Goal: Task Accomplishment & Management: Manage account settings

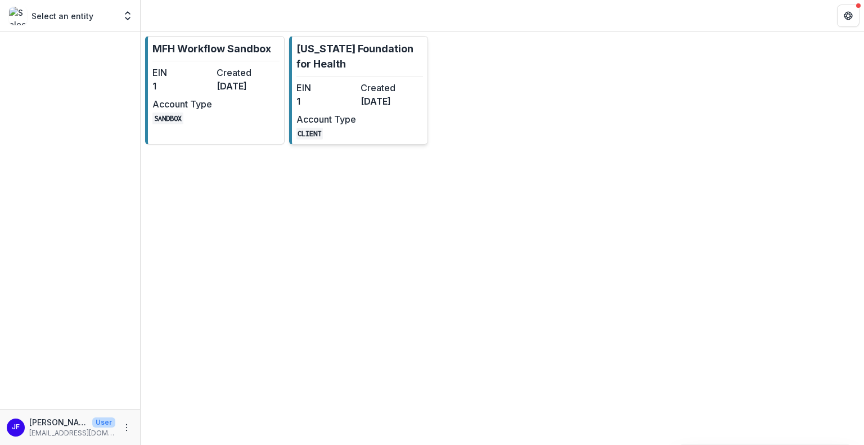
click at [367, 116] on div "EIN 1 Created [DATE] Account Type CLIENT" at bounding box center [358, 110] width 124 height 58
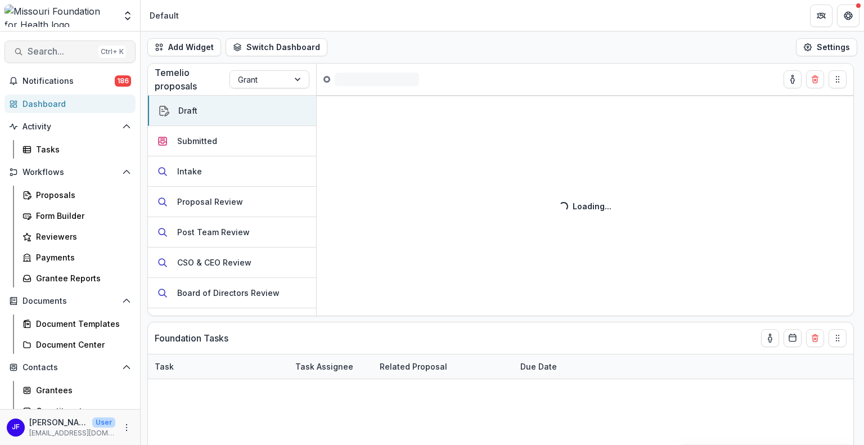
click at [51, 53] on span "Search..." at bounding box center [61, 51] width 66 height 11
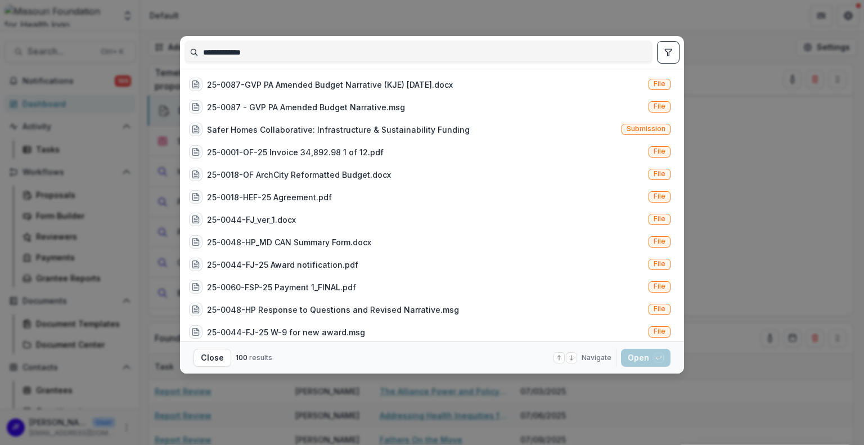
type input "**********"
click at [668, 55] on icon "toggle filters" at bounding box center [668, 52] width 6 height 7
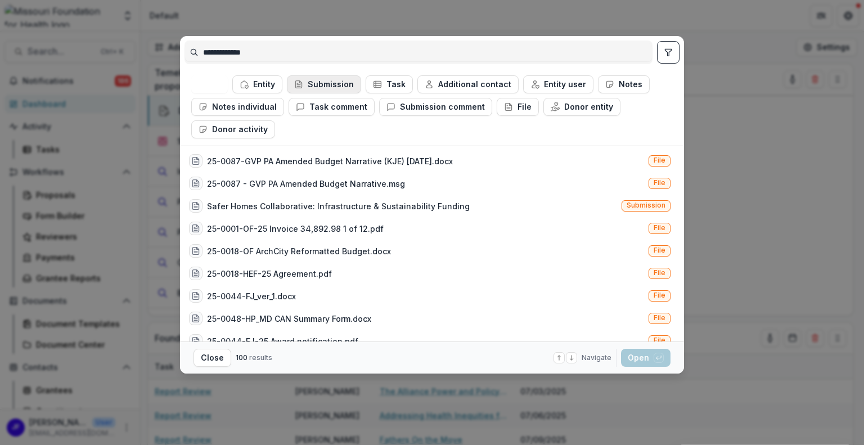
click at [337, 80] on button "Submission" at bounding box center [324, 84] width 74 height 18
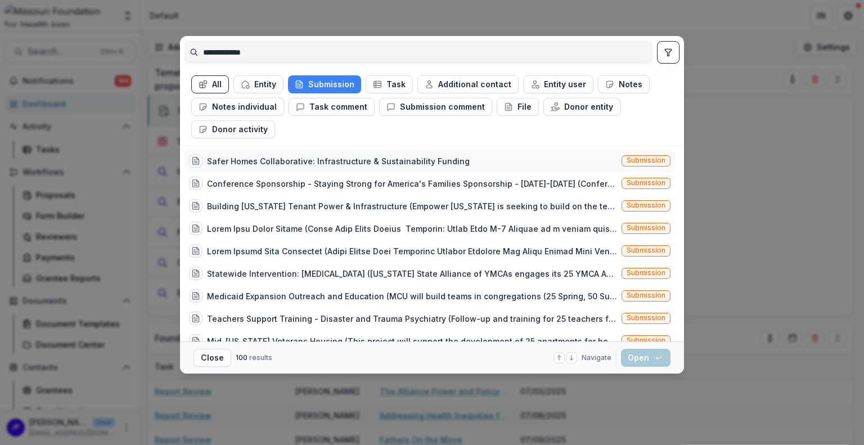
click at [433, 161] on div "Safer Homes Collaborative: Infrastructure & Sustainability Funding" at bounding box center [338, 161] width 263 height 12
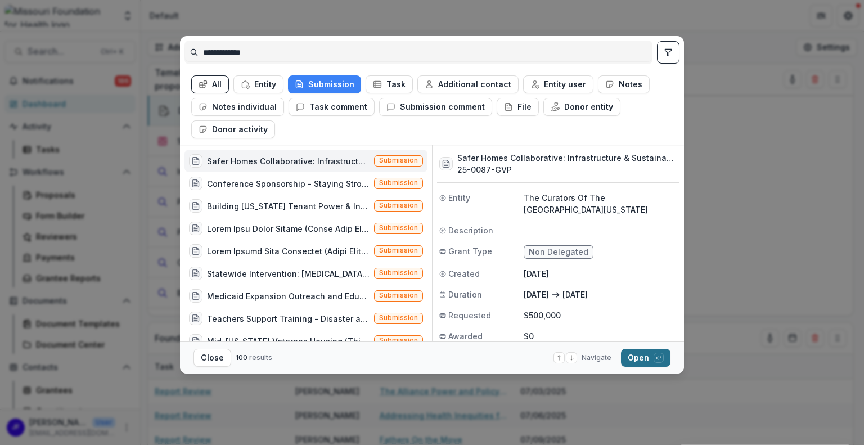
click at [634, 359] on button "Open with enter key" at bounding box center [645, 358] width 49 height 18
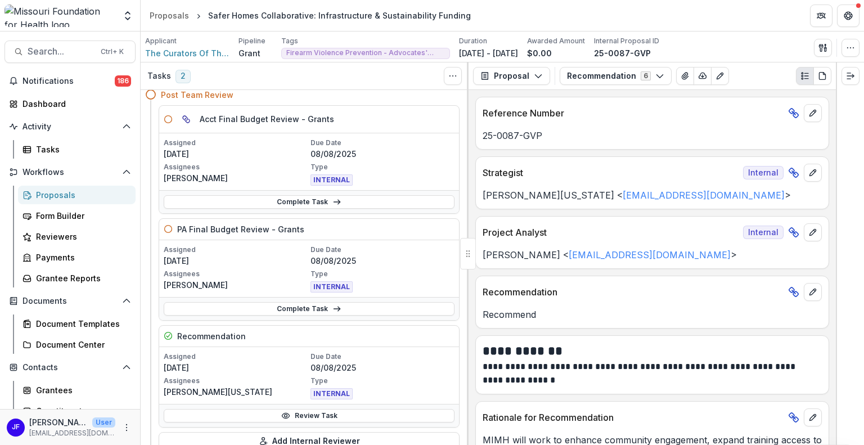
scroll to position [56, 0]
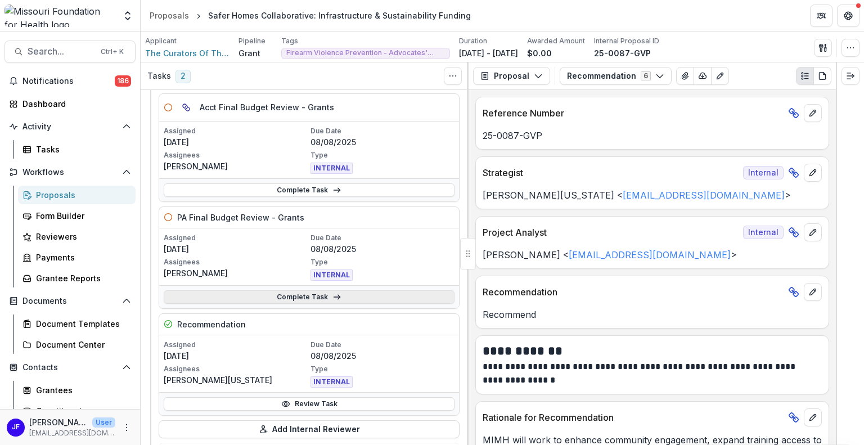
click at [332, 297] on icon at bounding box center [336, 296] width 9 height 9
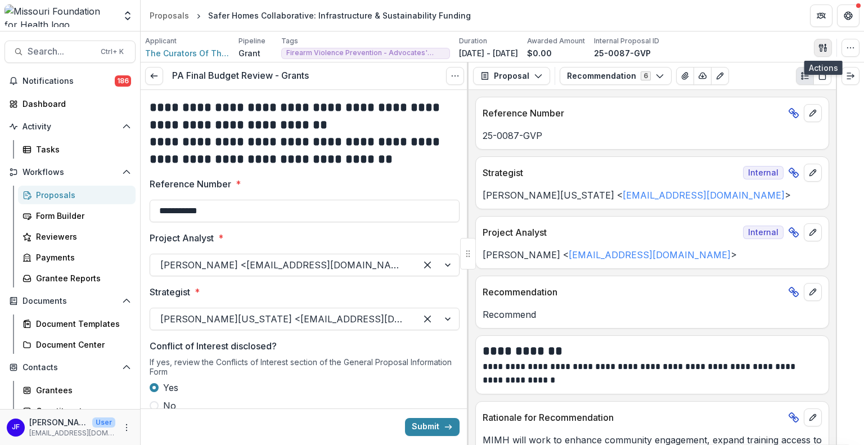
click at [823, 46] on icon "button" at bounding box center [821, 47] width 4 height 7
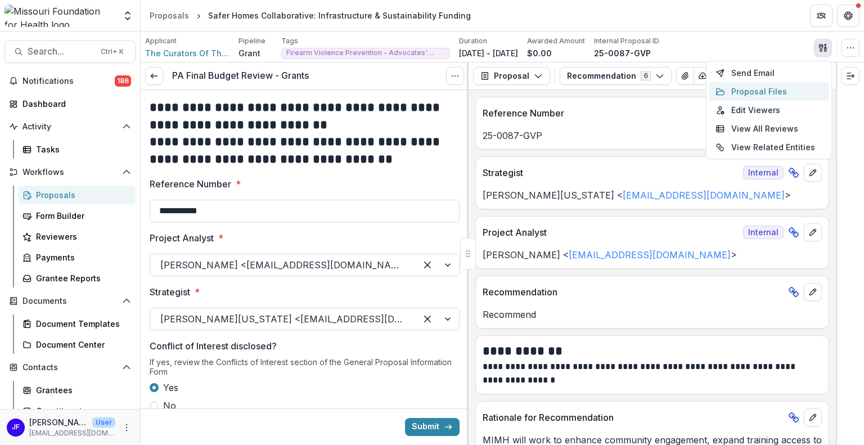
click at [769, 86] on button "Proposal Files" at bounding box center [769, 91] width 120 height 19
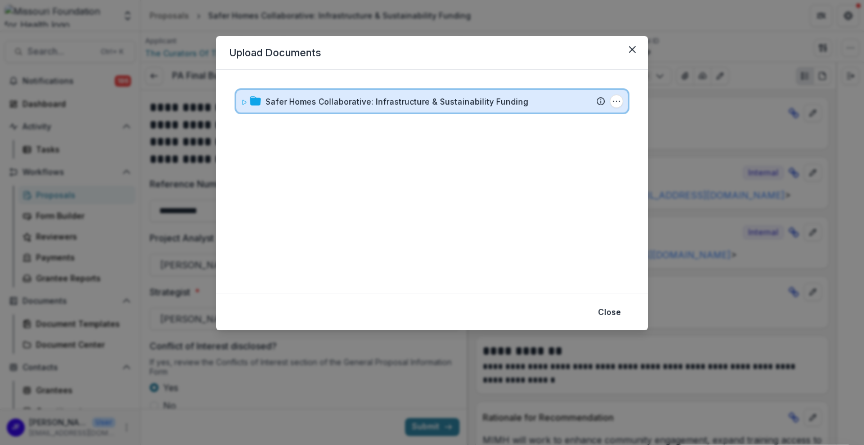
click at [245, 102] on icon at bounding box center [244, 102] width 4 height 4
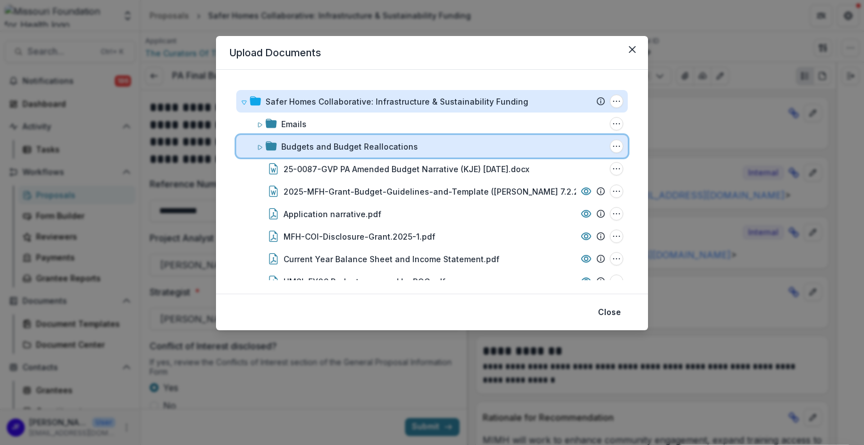
click at [261, 141] on span at bounding box center [259, 147] width 7 height 12
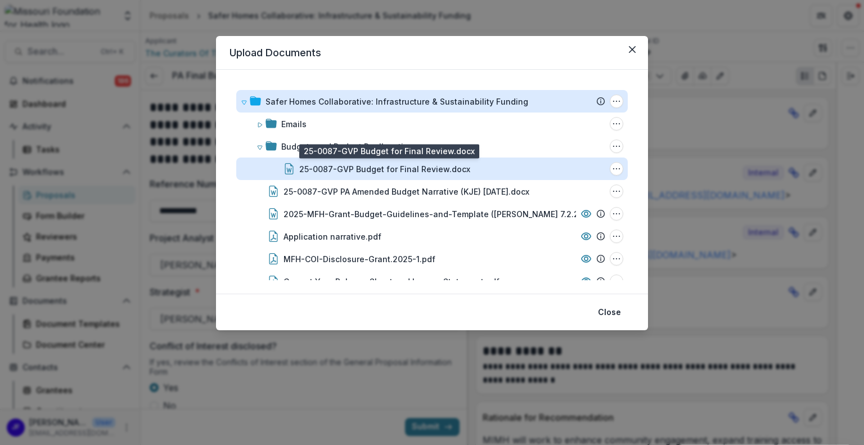
click at [411, 167] on div "25-0087-GVP Budget for Final Review.docx" at bounding box center [384, 169] width 171 height 12
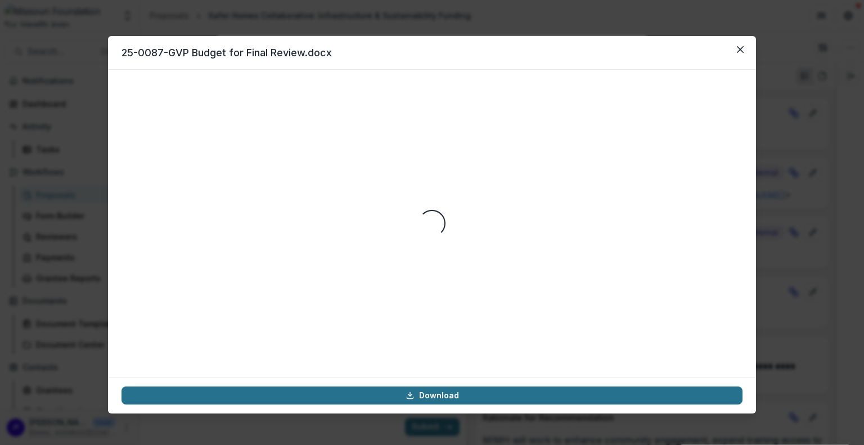
click at [431, 393] on link "Download" at bounding box center [431, 395] width 621 height 18
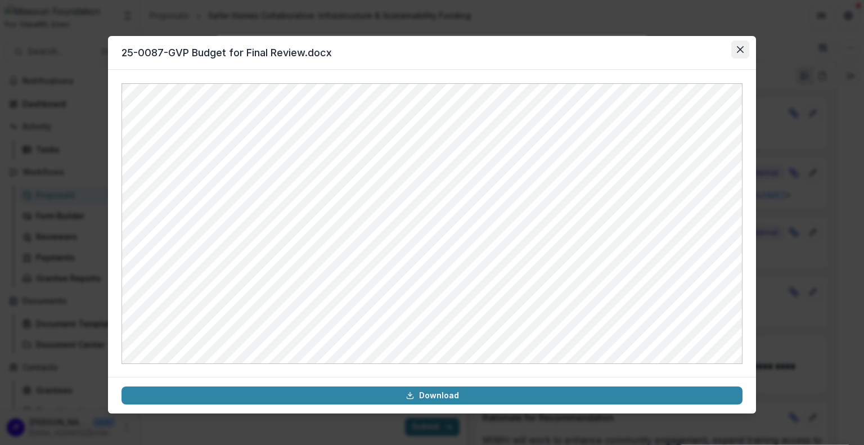
click at [740, 47] on icon "Close" at bounding box center [740, 49] width 7 height 7
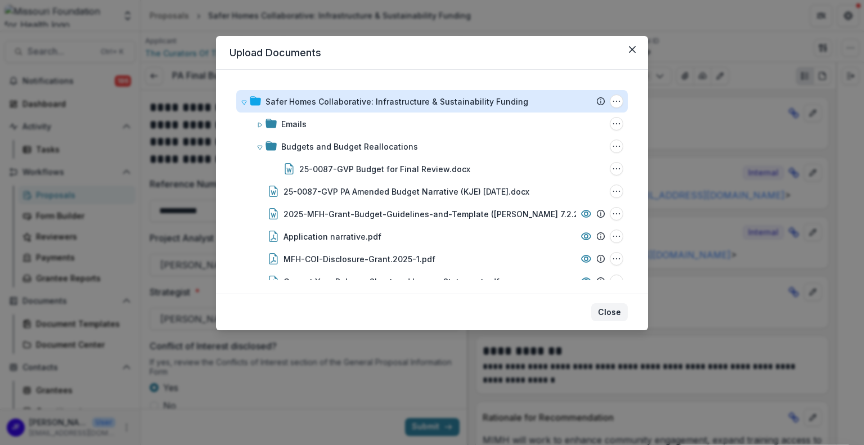
click at [607, 310] on button "Close" at bounding box center [609, 312] width 37 height 18
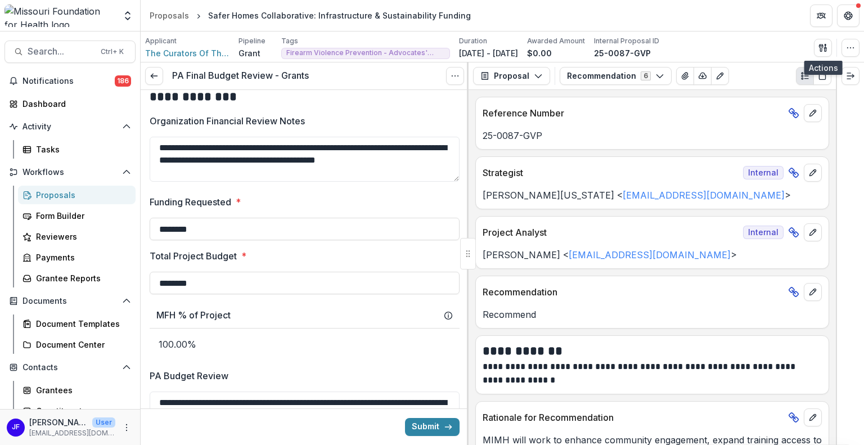
scroll to position [900, 0]
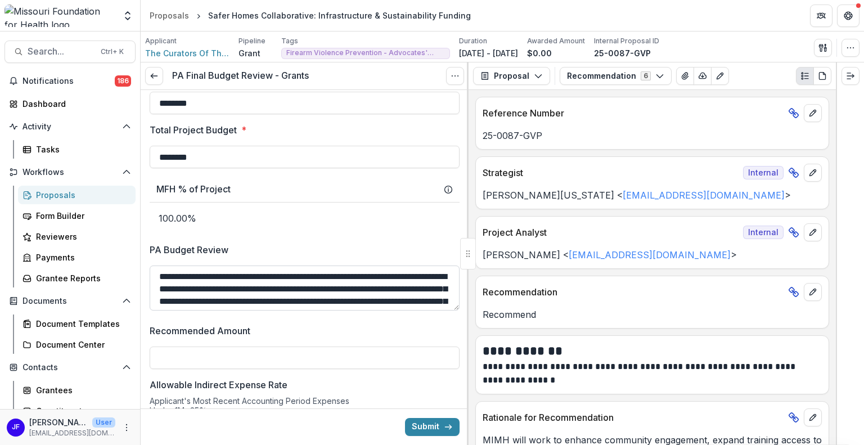
click at [438, 301] on textarea "PA Budget Review" at bounding box center [305, 287] width 310 height 45
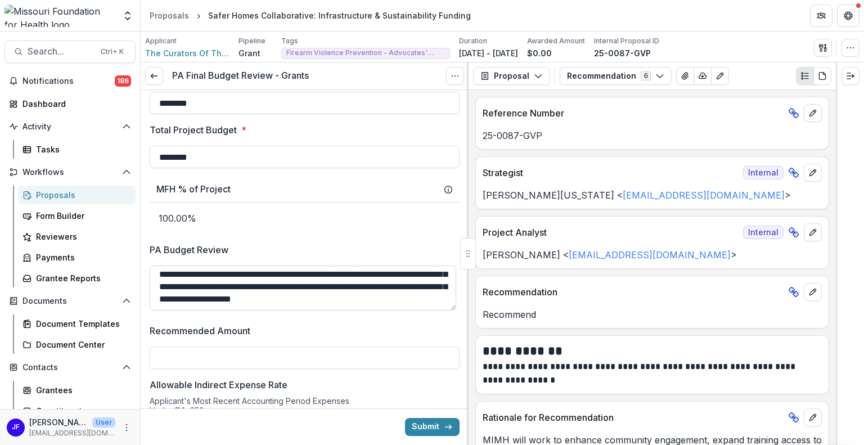
scroll to position [244, 0]
click at [156, 73] on icon at bounding box center [154, 75] width 9 height 9
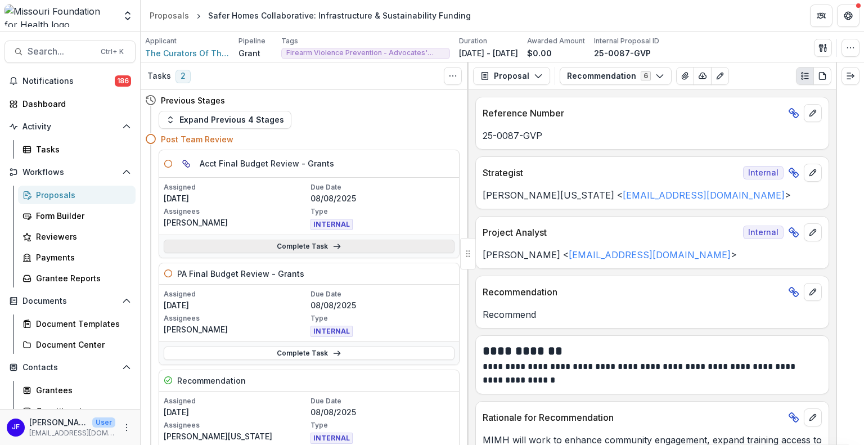
click at [272, 247] on link "Complete Task" at bounding box center [309, 246] width 291 height 13
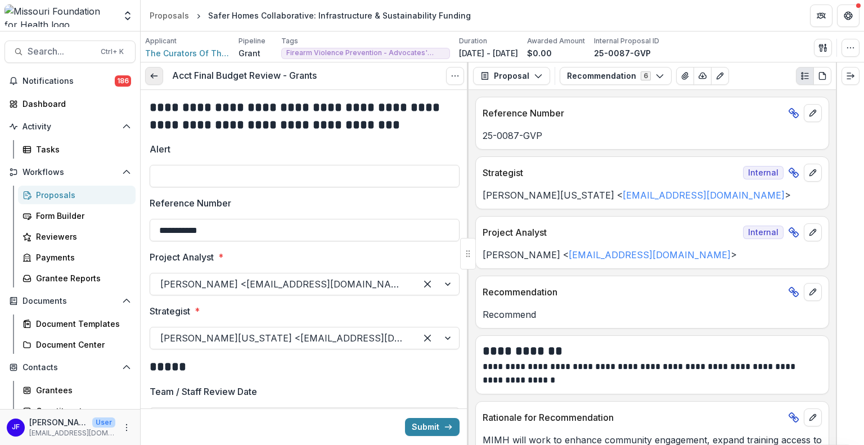
click at [150, 74] on icon at bounding box center [154, 75] width 9 height 9
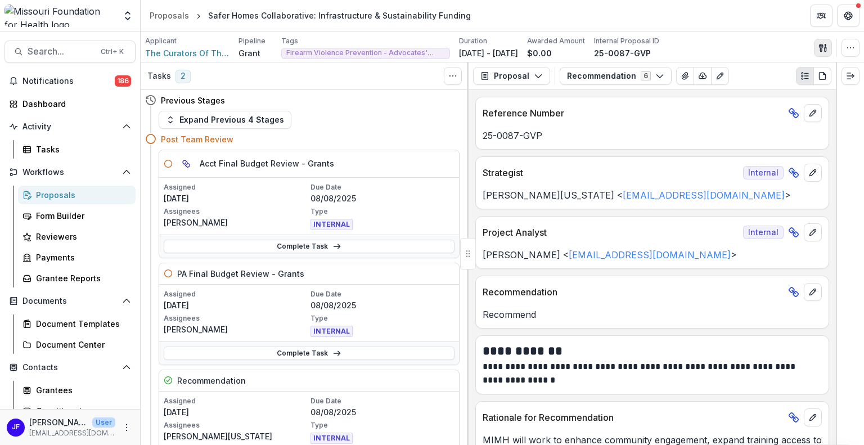
click at [820, 47] on icon "button" at bounding box center [821, 47] width 4 height 7
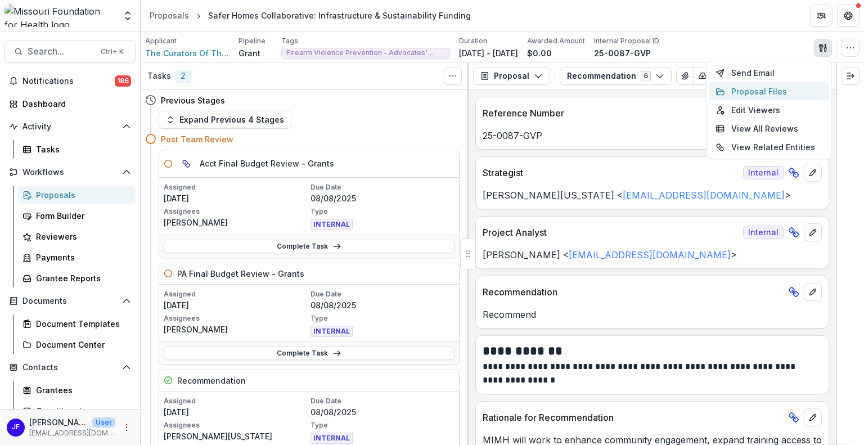
click at [775, 89] on button "Proposal Files" at bounding box center [769, 91] width 120 height 19
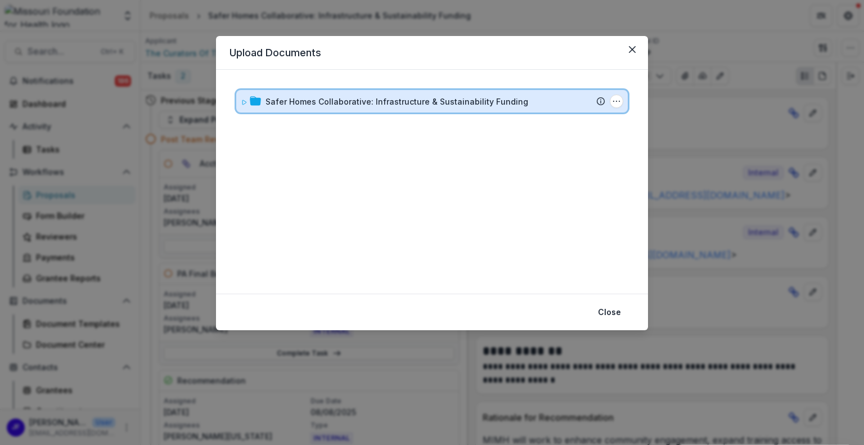
click at [243, 103] on icon at bounding box center [244, 102] width 4 height 4
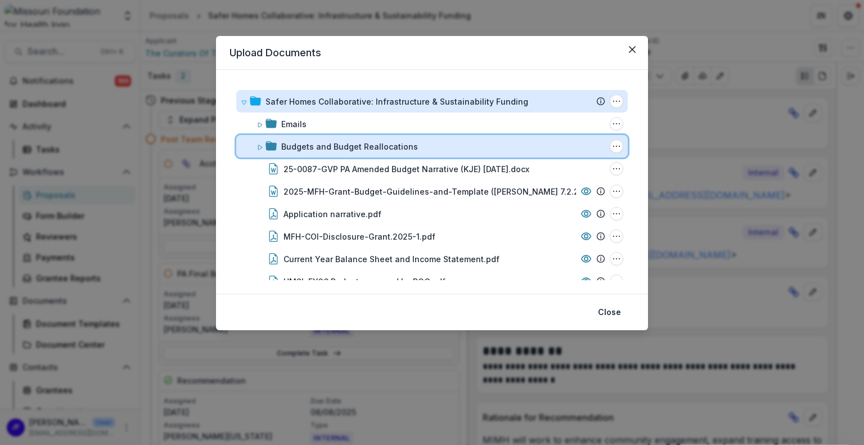
click at [257, 146] on icon at bounding box center [259, 147] width 7 height 7
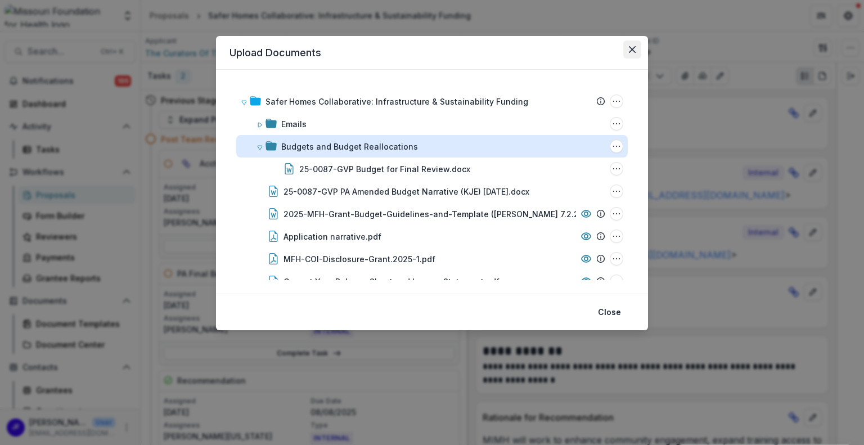
click at [630, 47] on icon "Close" at bounding box center [632, 49] width 7 height 7
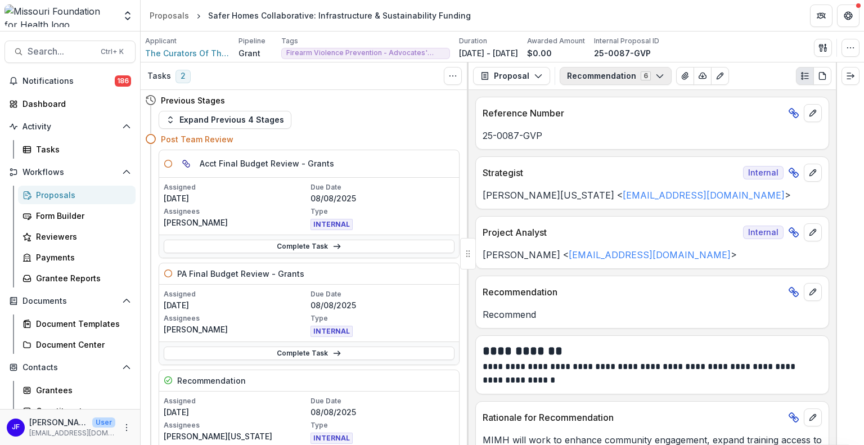
click at [616, 74] on button "Recommendation 6" at bounding box center [616, 76] width 112 height 18
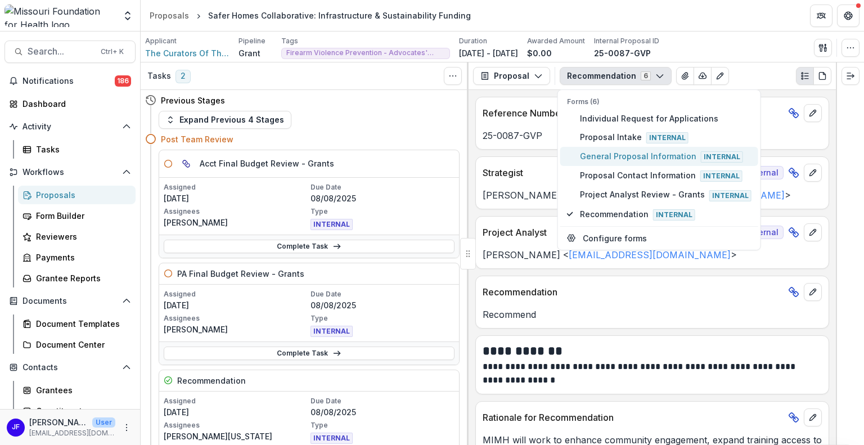
click at [612, 157] on span "General Proposal Information Internal" at bounding box center [666, 156] width 172 height 12
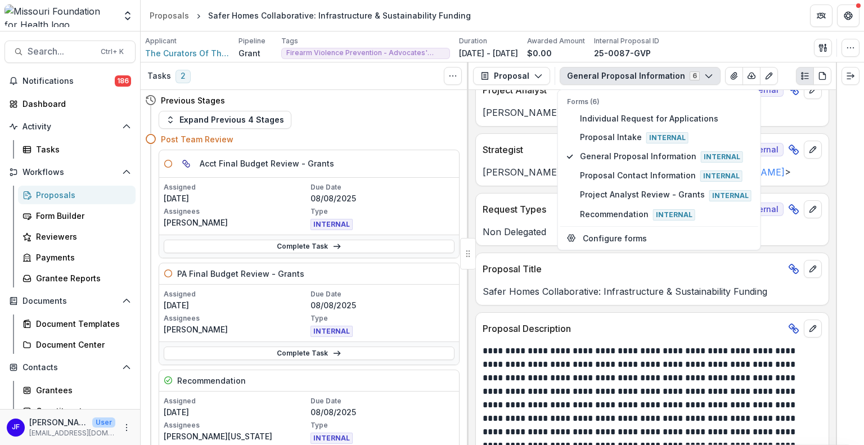
scroll to position [225, 0]
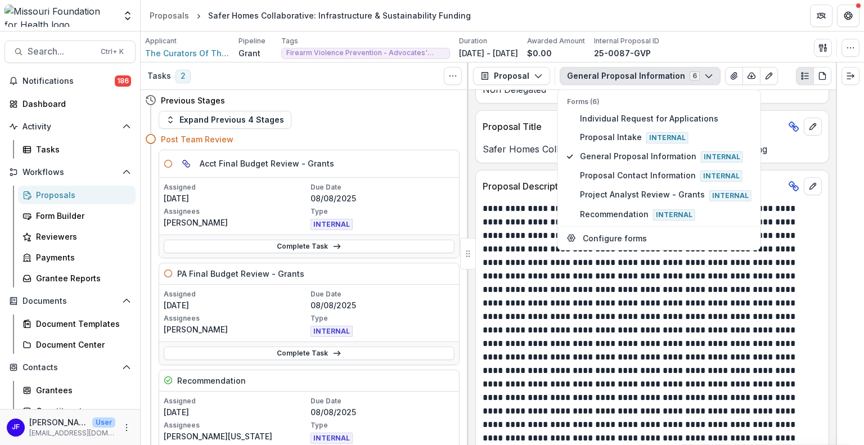
click at [853, 213] on div at bounding box center [850, 253] width 28 height 382
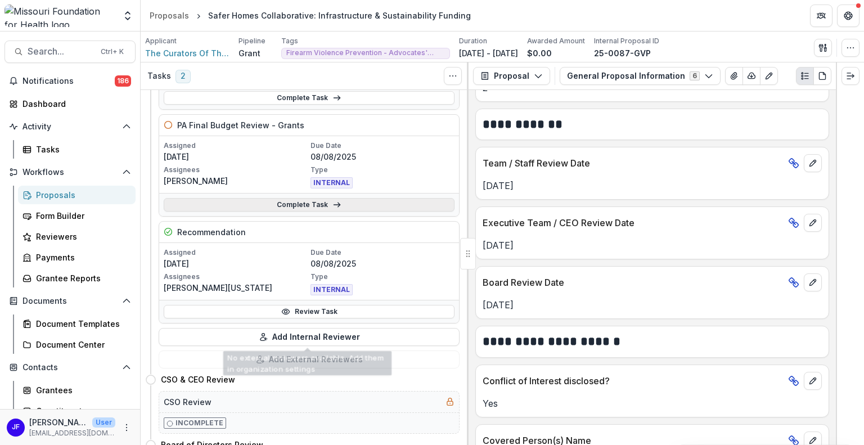
scroll to position [169, 0]
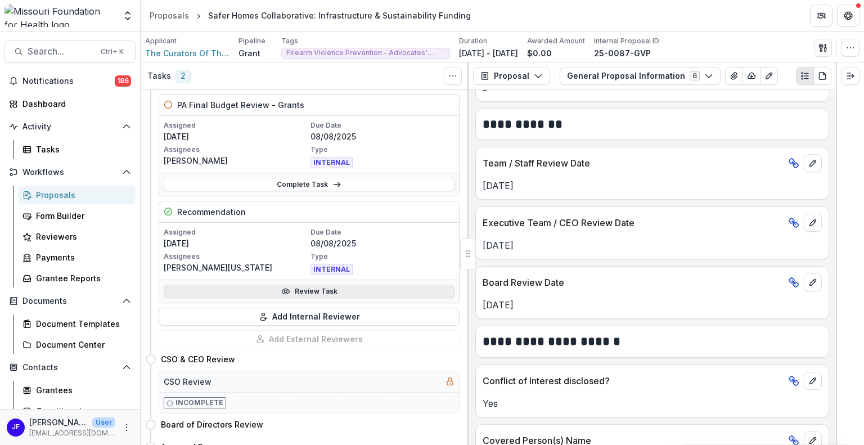
click at [290, 285] on link "Review Task" at bounding box center [309, 291] width 291 height 13
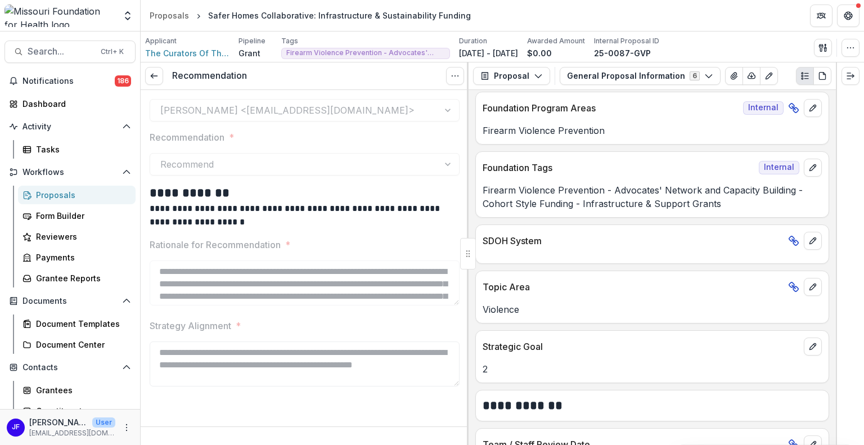
scroll to position [2, 0]
click at [534, 77] on icon "button" at bounding box center [538, 75] width 9 height 9
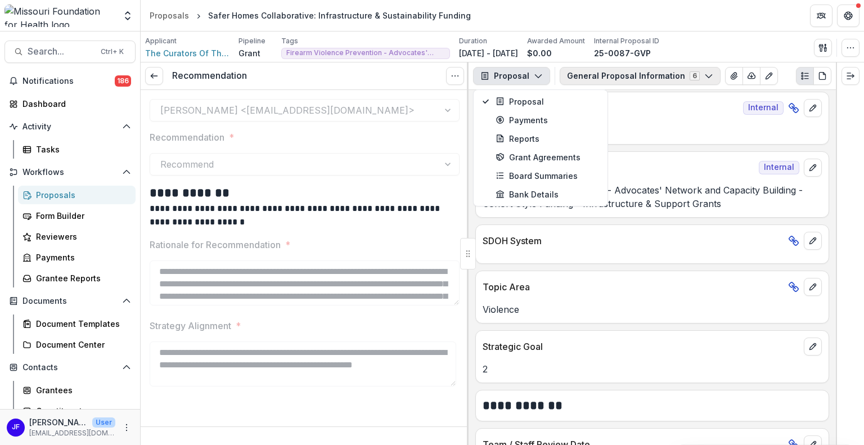
click at [573, 74] on button "General Proposal Information 6" at bounding box center [640, 76] width 161 height 18
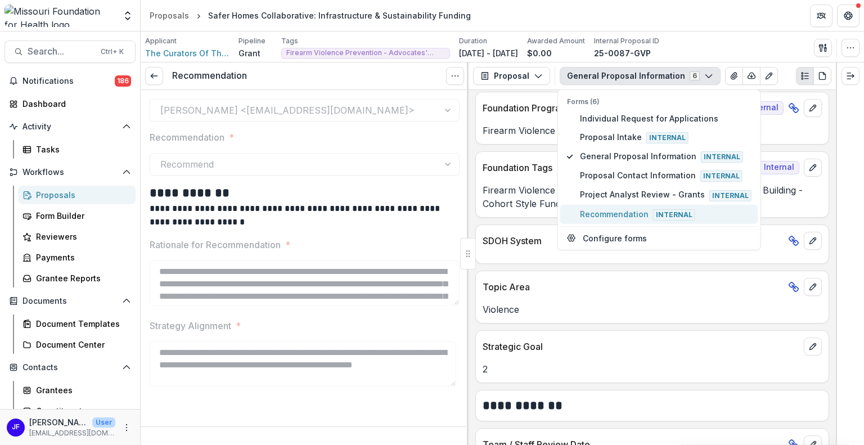
click at [587, 208] on span "Recommendation Internal" at bounding box center [666, 214] width 172 height 12
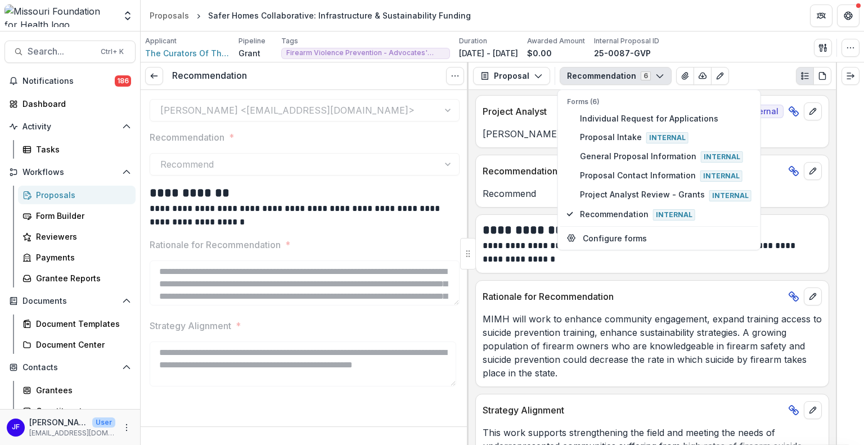
scroll to position [141, 0]
